Goal: Transaction & Acquisition: Purchase product/service

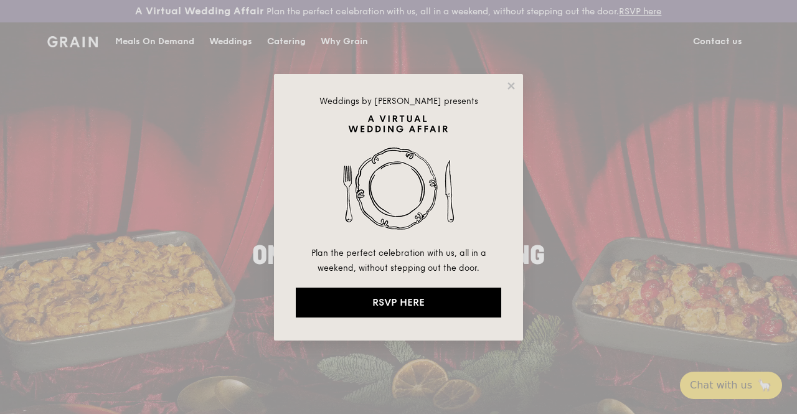
click at [164, 55] on div "Weddings by [PERSON_NAME] presents Plan the perfect celebration with us, all in…" at bounding box center [398, 207] width 797 height 414
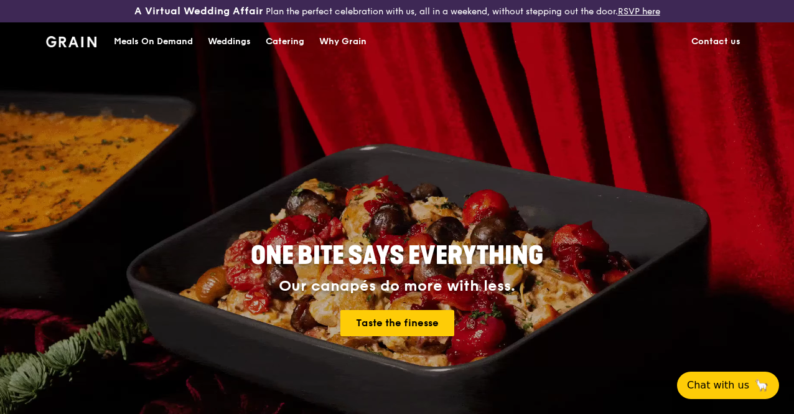
click at [162, 48] on div "Meals On Demand" at bounding box center [153, 41] width 79 height 37
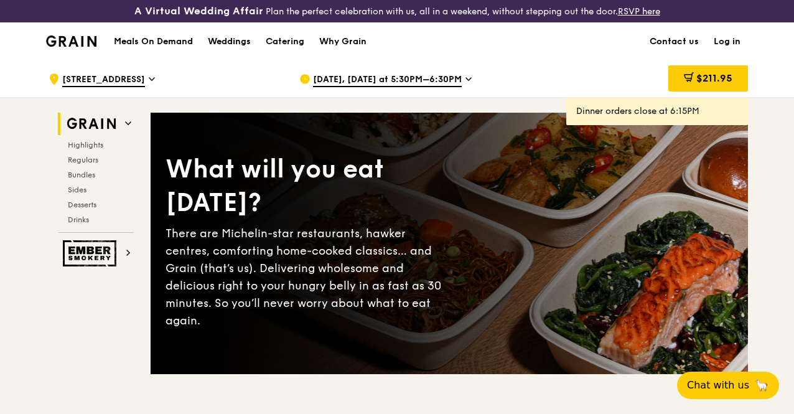
click at [466, 85] on icon at bounding box center [469, 78] width 6 height 11
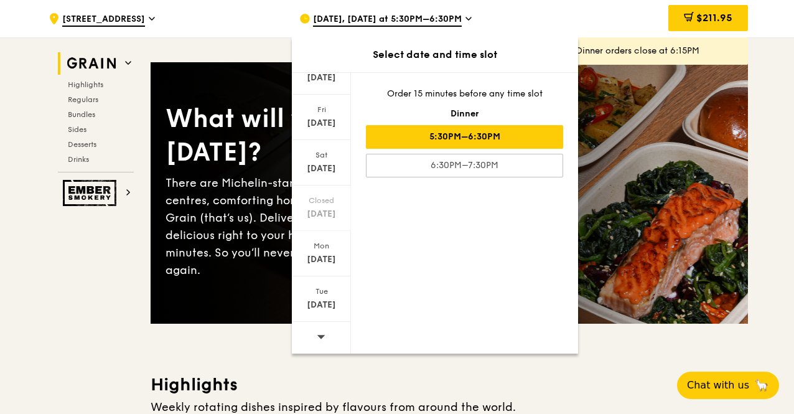
scroll to position [125, 0]
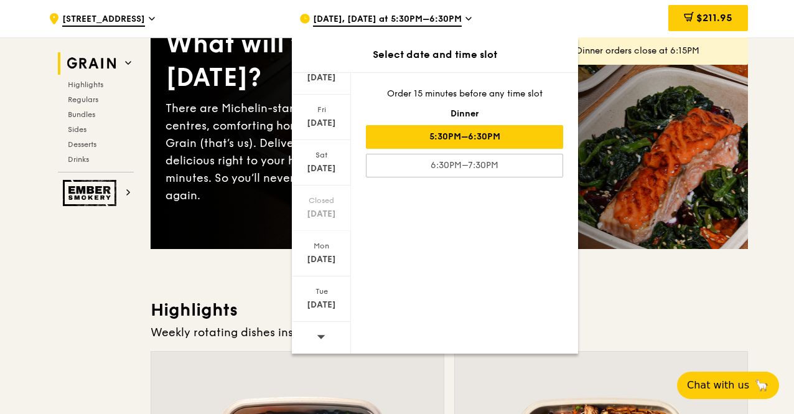
click at [323, 332] on icon at bounding box center [321, 336] width 9 height 9
click at [322, 84] on div "[DATE]" at bounding box center [321, 71] width 59 height 45
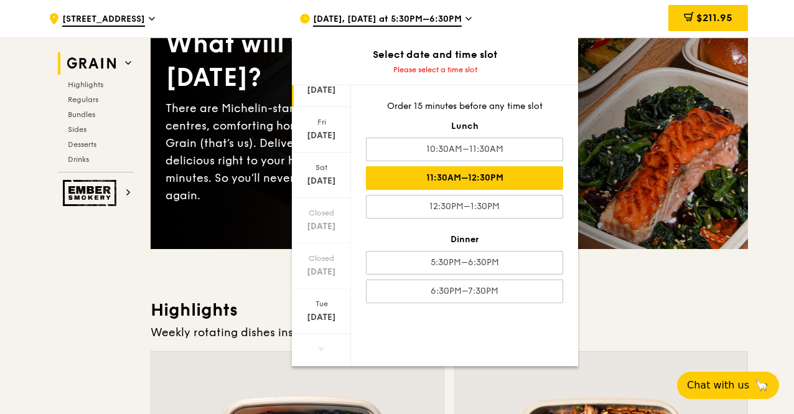
click at [487, 171] on div "11:30AM–12:30PM" at bounding box center [464, 178] width 197 height 24
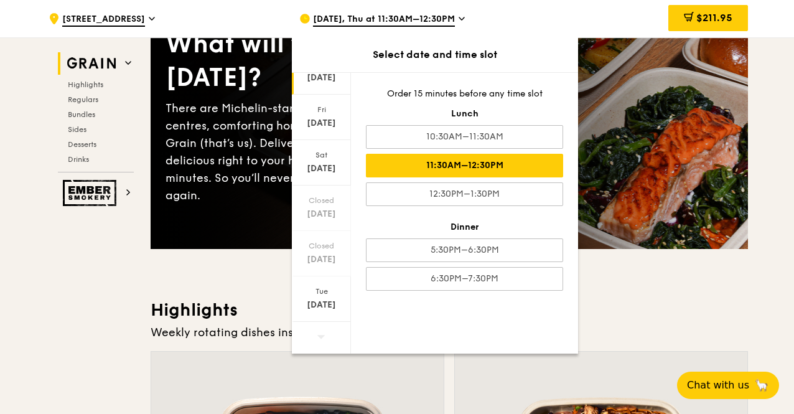
click at [487, 163] on div "11:30AM–12:30PM" at bounding box center [464, 166] width 197 height 24
click at [490, 163] on div "11:30AM–12:30PM" at bounding box center [464, 166] width 197 height 24
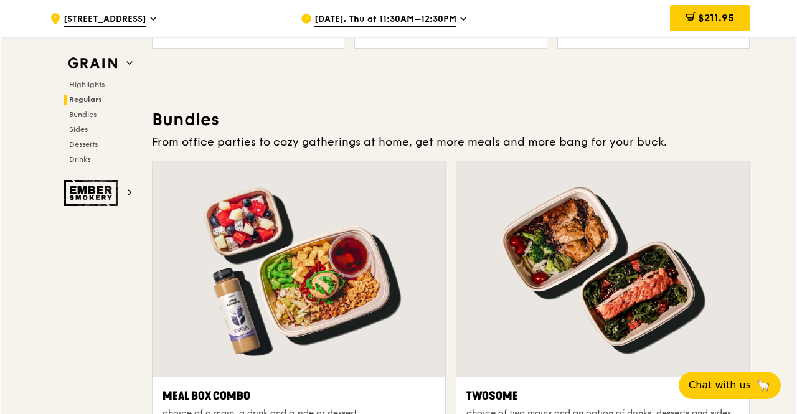
scroll to position [1807, 0]
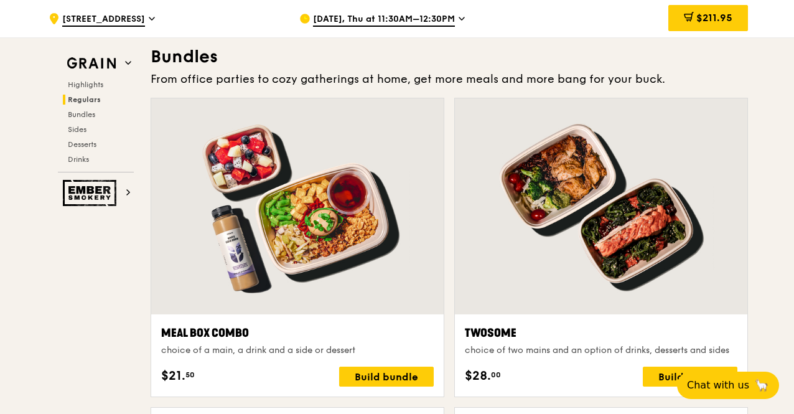
click at [342, 245] on div at bounding box center [297, 206] width 293 height 216
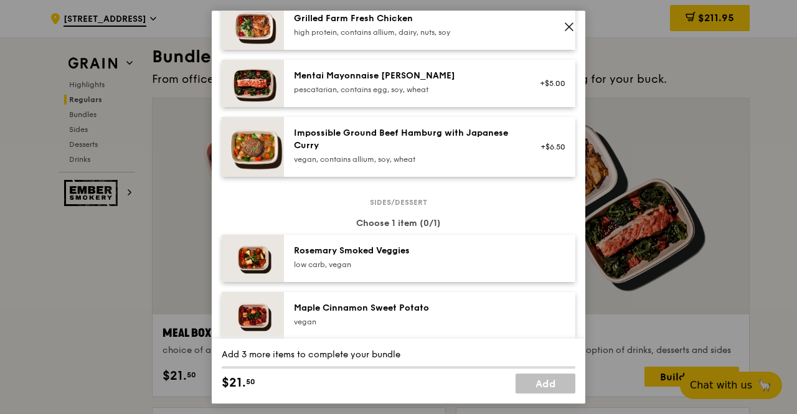
scroll to position [408, 0]
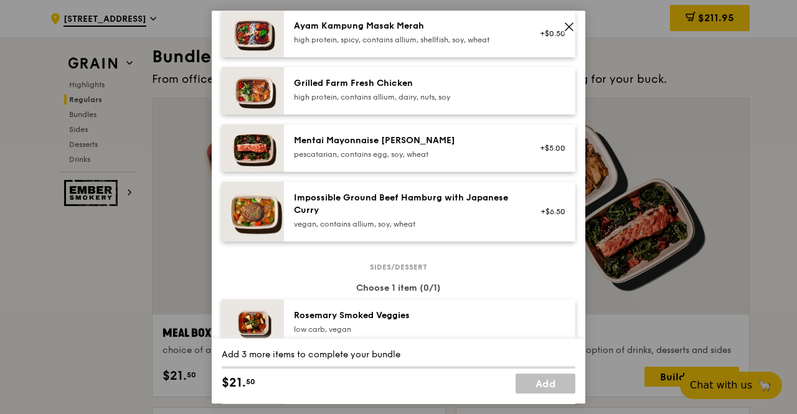
click at [454, 228] on div "Impossible Ground Beef Hamburg with Japanese [PERSON_NAME] vegan, contains alli…" at bounding box center [405, 210] width 223 height 37
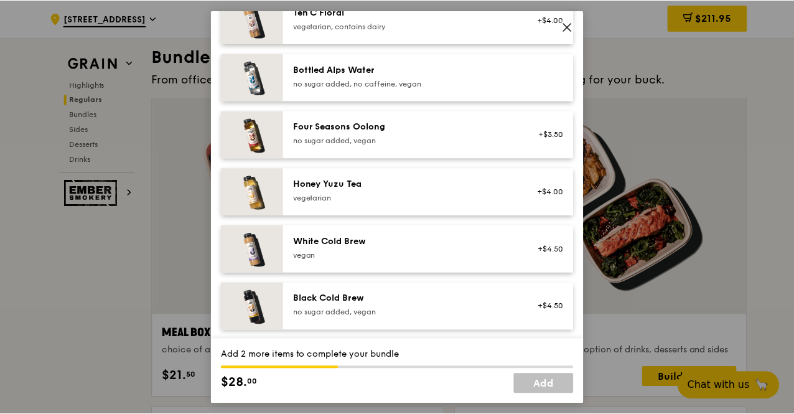
scroll to position [1530, 0]
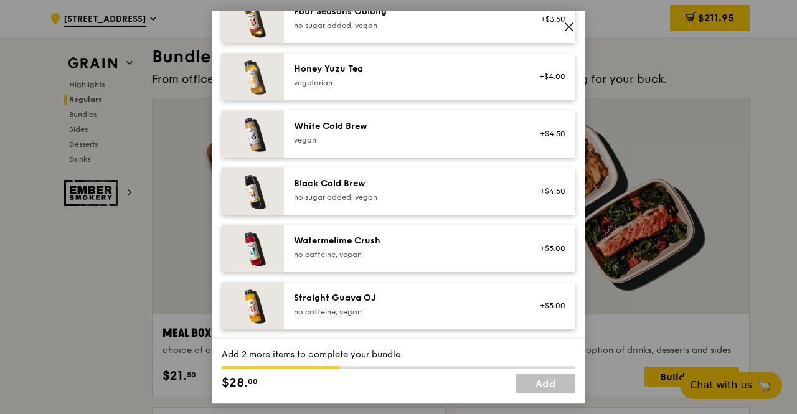
click at [431, 237] on div "Watermelime Crush" at bounding box center [405, 241] width 223 height 12
click at [570, 25] on icon at bounding box center [568, 26] width 7 height 7
